Goal: Task Accomplishment & Management: Complete application form

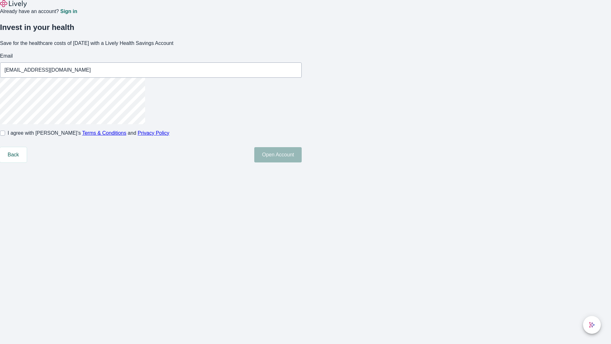
click at [5, 136] on input "I agree with Lively’s Terms & Conditions and Privacy Policy" at bounding box center [2, 133] width 5 height 5
checkbox input "true"
click at [302, 162] on button "Open Account" at bounding box center [277, 154] width 47 height 15
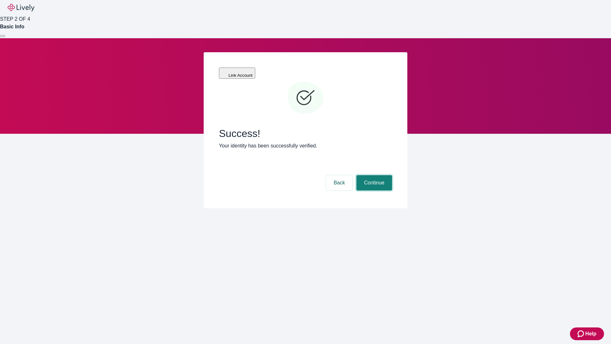
click at [373, 175] on button "Continue" at bounding box center [375, 182] width 36 height 15
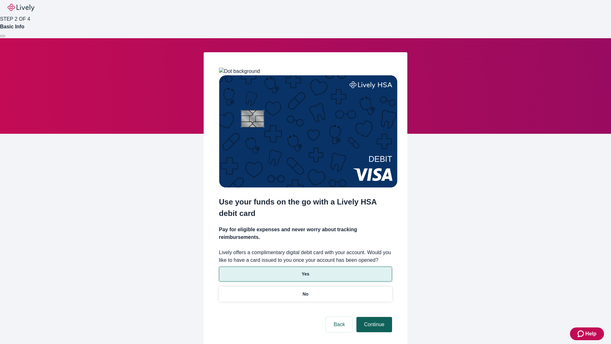
click at [305, 291] on p "No" at bounding box center [306, 294] width 6 height 7
click at [373, 317] on button "Continue" at bounding box center [375, 324] width 36 height 15
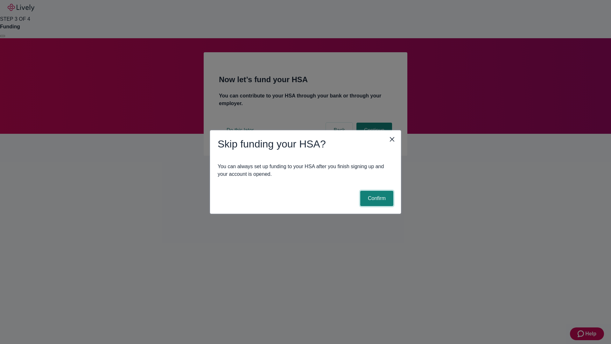
click at [376, 198] on button "Confirm" at bounding box center [376, 198] width 33 height 15
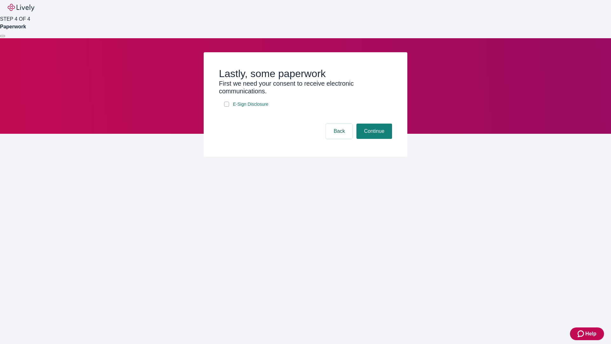
click at [227, 107] on input "E-Sign Disclosure" at bounding box center [226, 104] width 5 height 5
checkbox input "true"
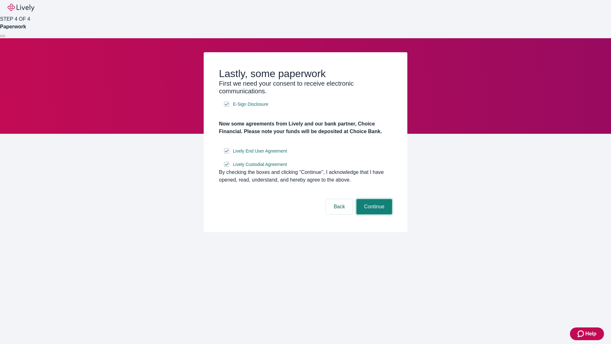
click at [373, 214] on button "Continue" at bounding box center [375, 206] width 36 height 15
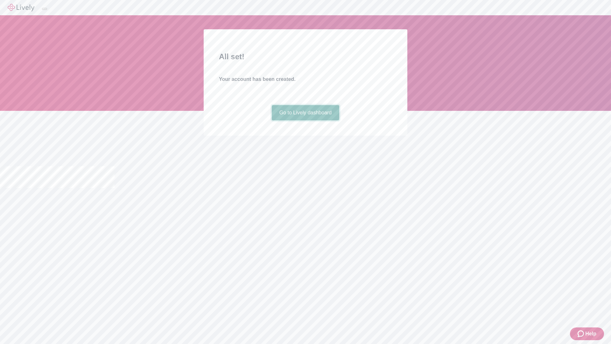
click at [305, 120] on link "Go to Lively dashboard" at bounding box center [306, 112] width 68 height 15
